Goal: Check status: Check status

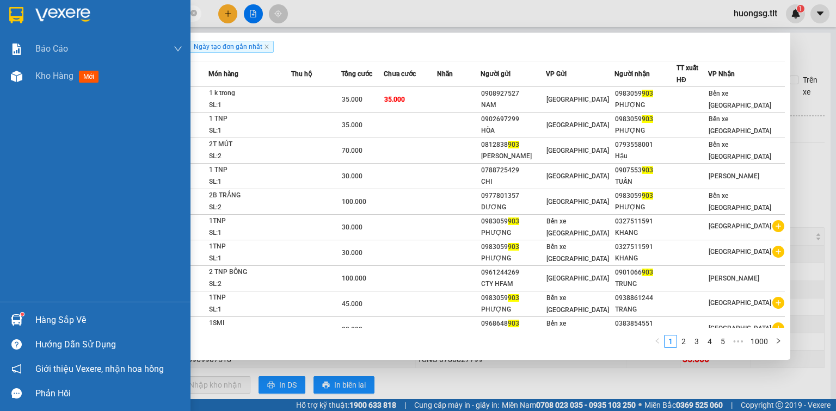
click at [55, 320] on div "Hàng sắp về" at bounding box center [108, 320] width 147 height 16
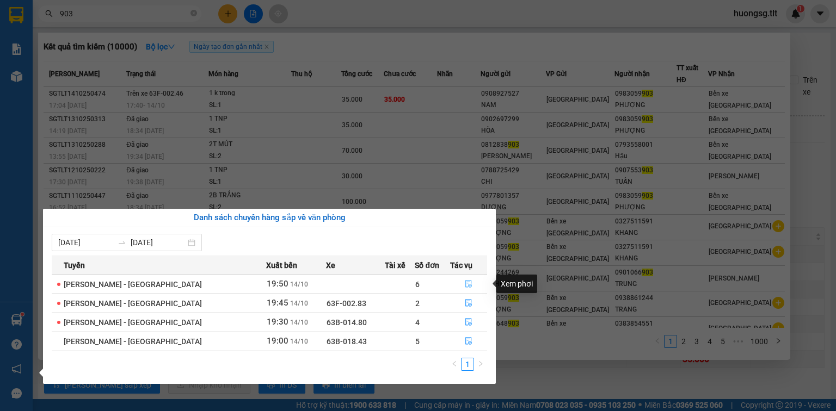
click at [465, 282] on icon "file-done" at bounding box center [469, 284] width 8 height 8
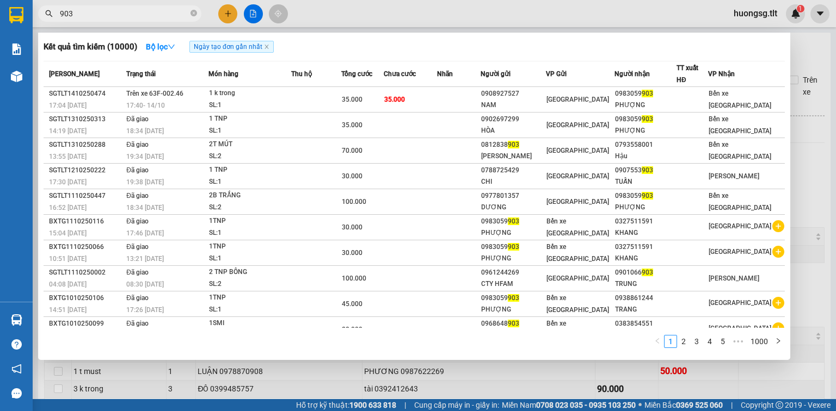
click at [493, 381] on div at bounding box center [418, 205] width 836 height 411
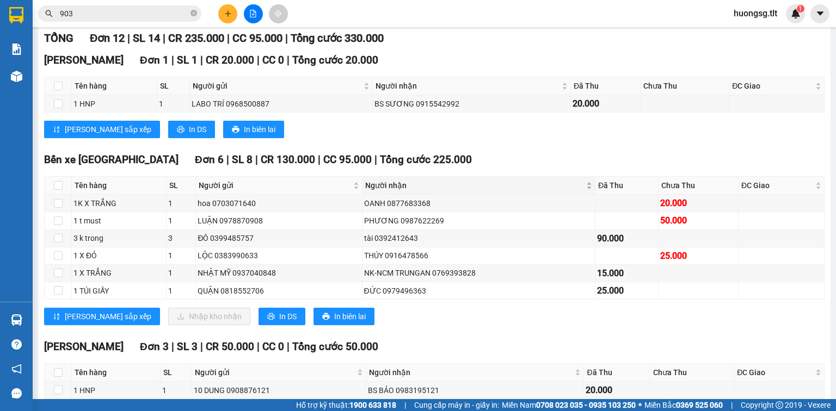
scroll to position [174, 0]
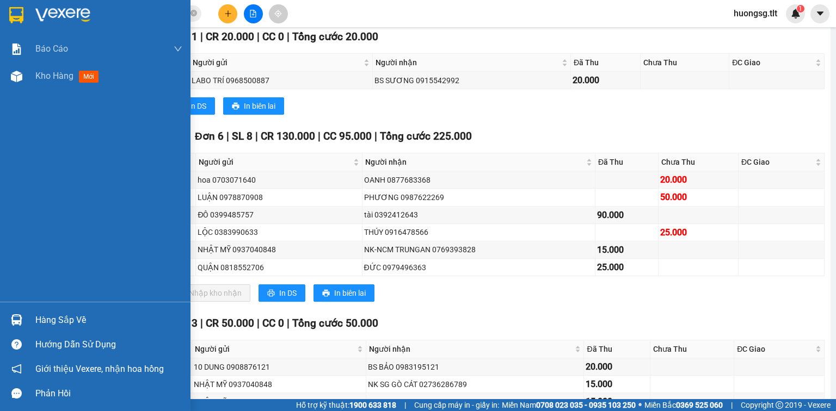
drag, startPoint x: 55, startPoint y: 319, endPoint x: 98, endPoint y: 317, distance: 42.5
click at [56, 319] on div "Hàng sắp về" at bounding box center [108, 320] width 147 height 16
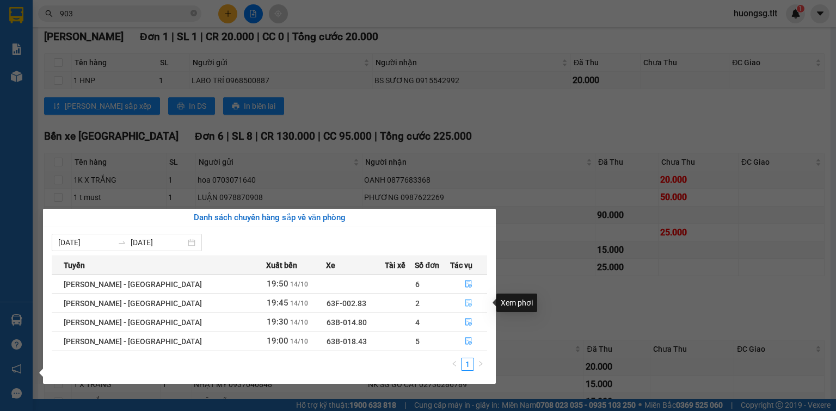
click at [466, 299] on icon "file-done" at bounding box center [469, 303] width 8 height 8
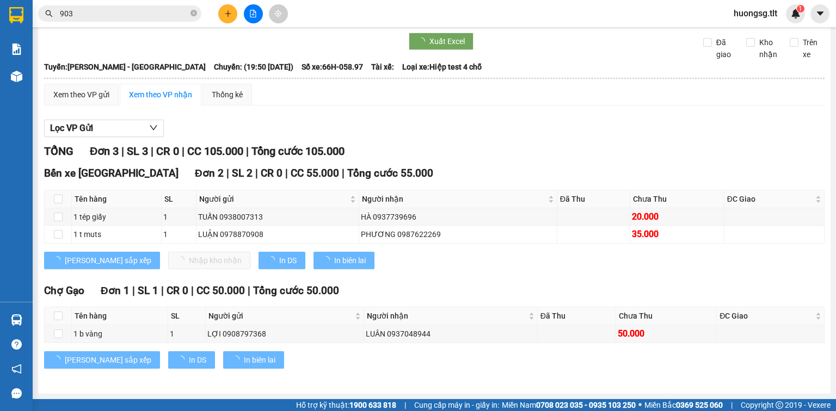
scroll to position [48, 0]
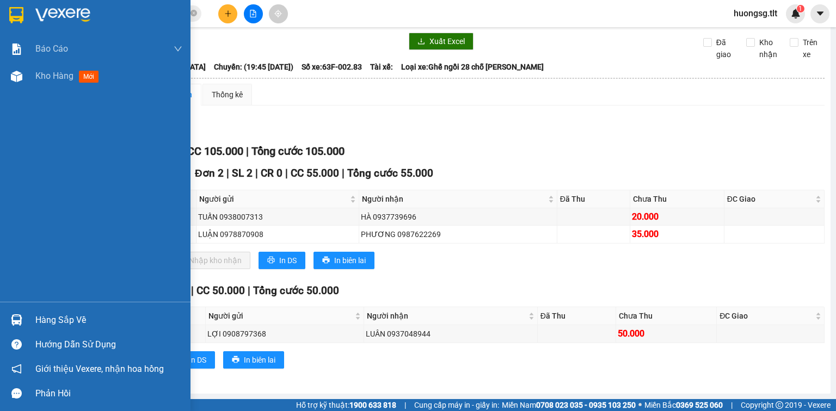
click at [41, 314] on div "[PERSON_NAME] - [GEOGRAPHIC_DATA] Tho [DATE] 19:45 - 63F-002.83 Làm mới In phơi…" at bounding box center [434, 194] width 792 height 399
click at [55, 318] on div "Hàng sắp về" at bounding box center [108, 320] width 147 height 16
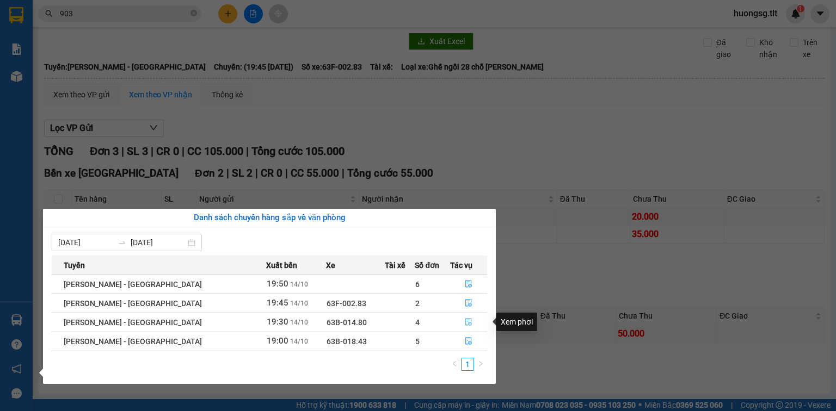
click at [465, 320] on icon "file-done" at bounding box center [469, 322] width 8 height 8
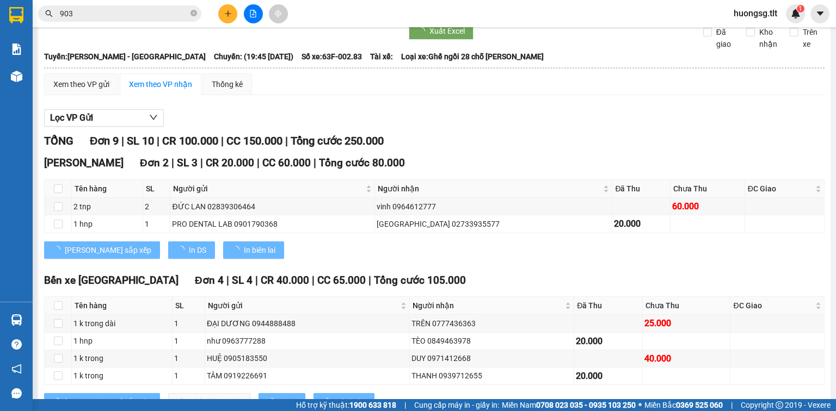
scroll to position [174, 0]
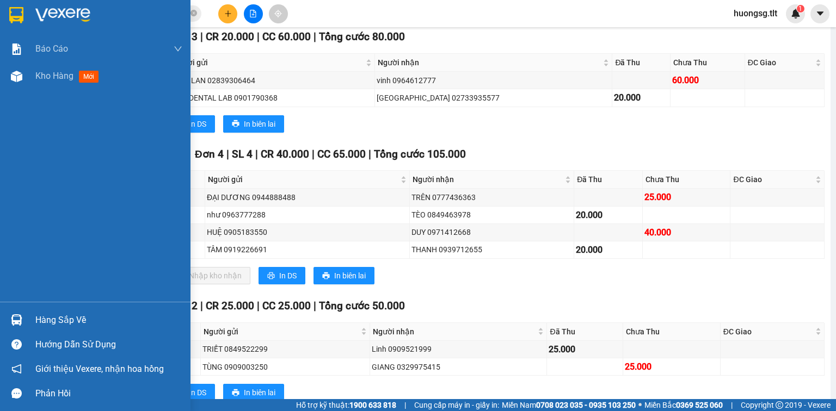
click at [44, 319] on div "Hàng sắp về" at bounding box center [108, 320] width 147 height 16
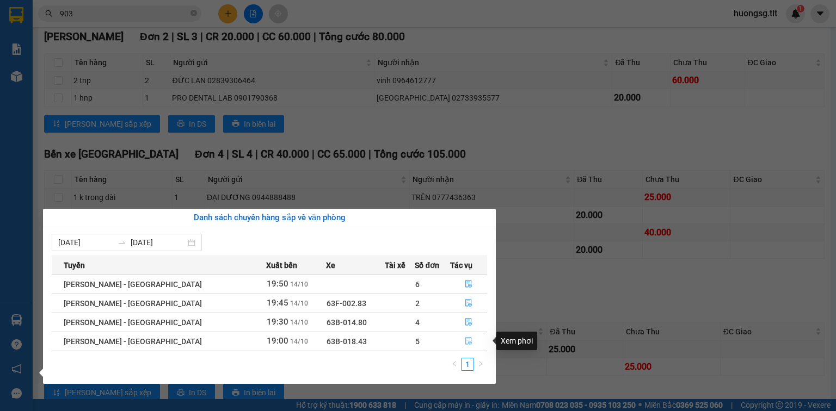
click at [468, 339] on button "button" at bounding box center [468, 341] width 36 height 17
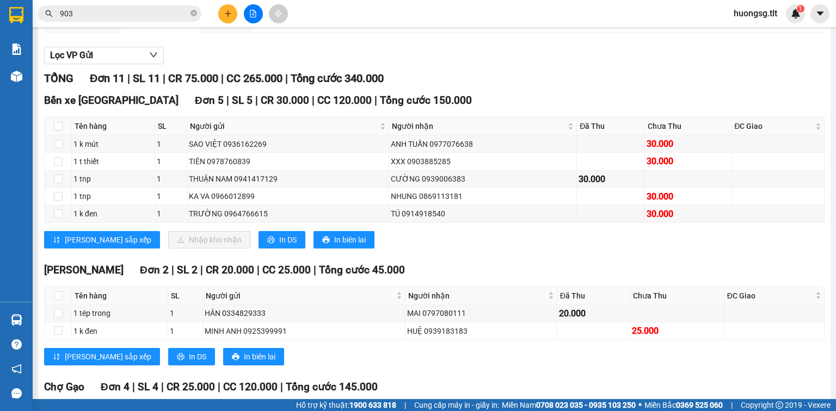
scroll to position [87, 0]
